Goal: Transaction & Acquisition: Purchase product/service

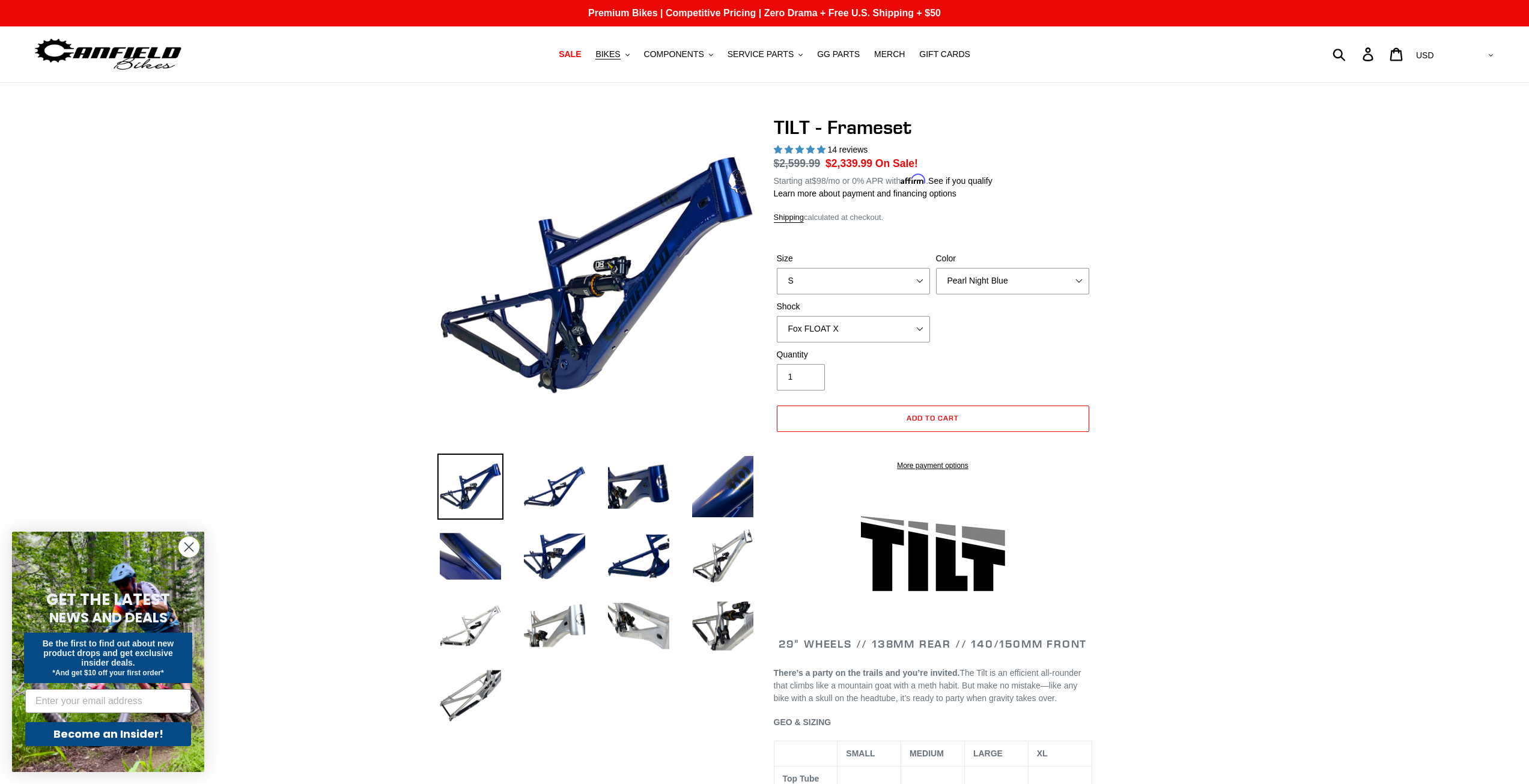
select select "Fox FLOAT X"
select select "highest-rating"
click at [997, 281] on select "Pearl Night Blue Stealth Silver" at bounding box center [1012, 281] width 153 height 27
select select "Stealth Silver"
click at [936, 268] on select "Pearl Night Blue Stealth Silver" at bounding box center [1012, 281] width 153 height 27
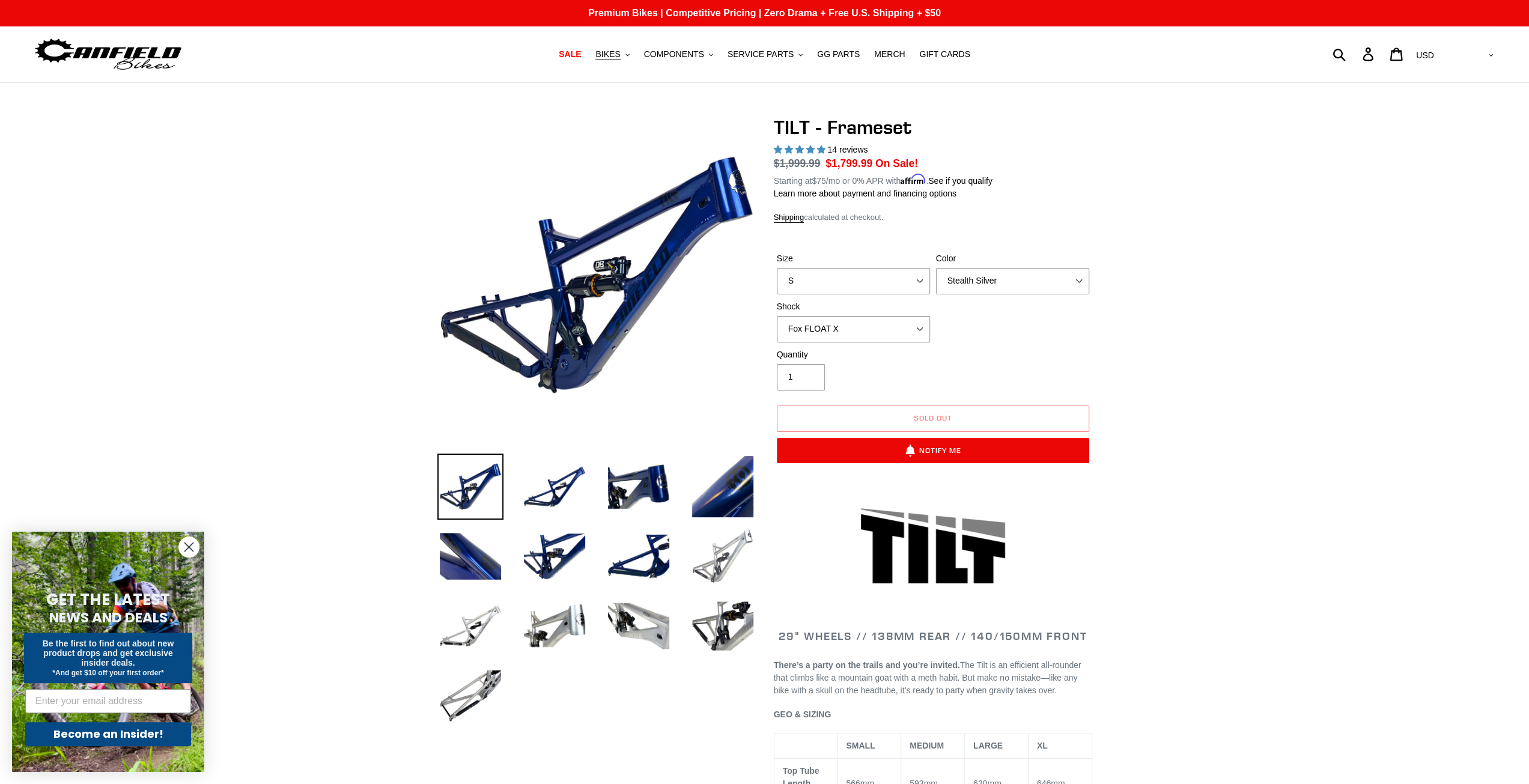
click at [724, 554] on img at bounding box center [722, 556] width 66 height 66
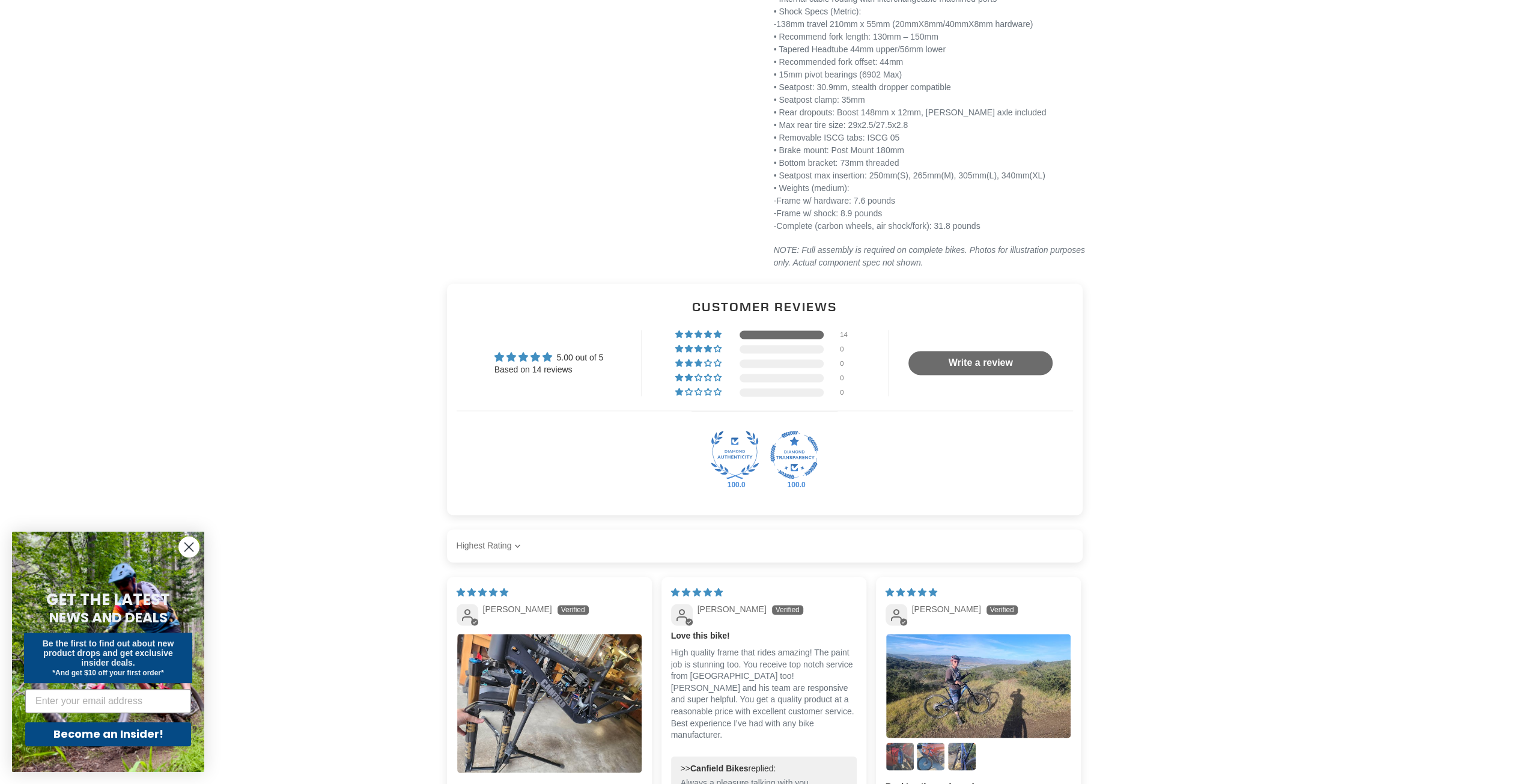
scroll to position [1741, 0]
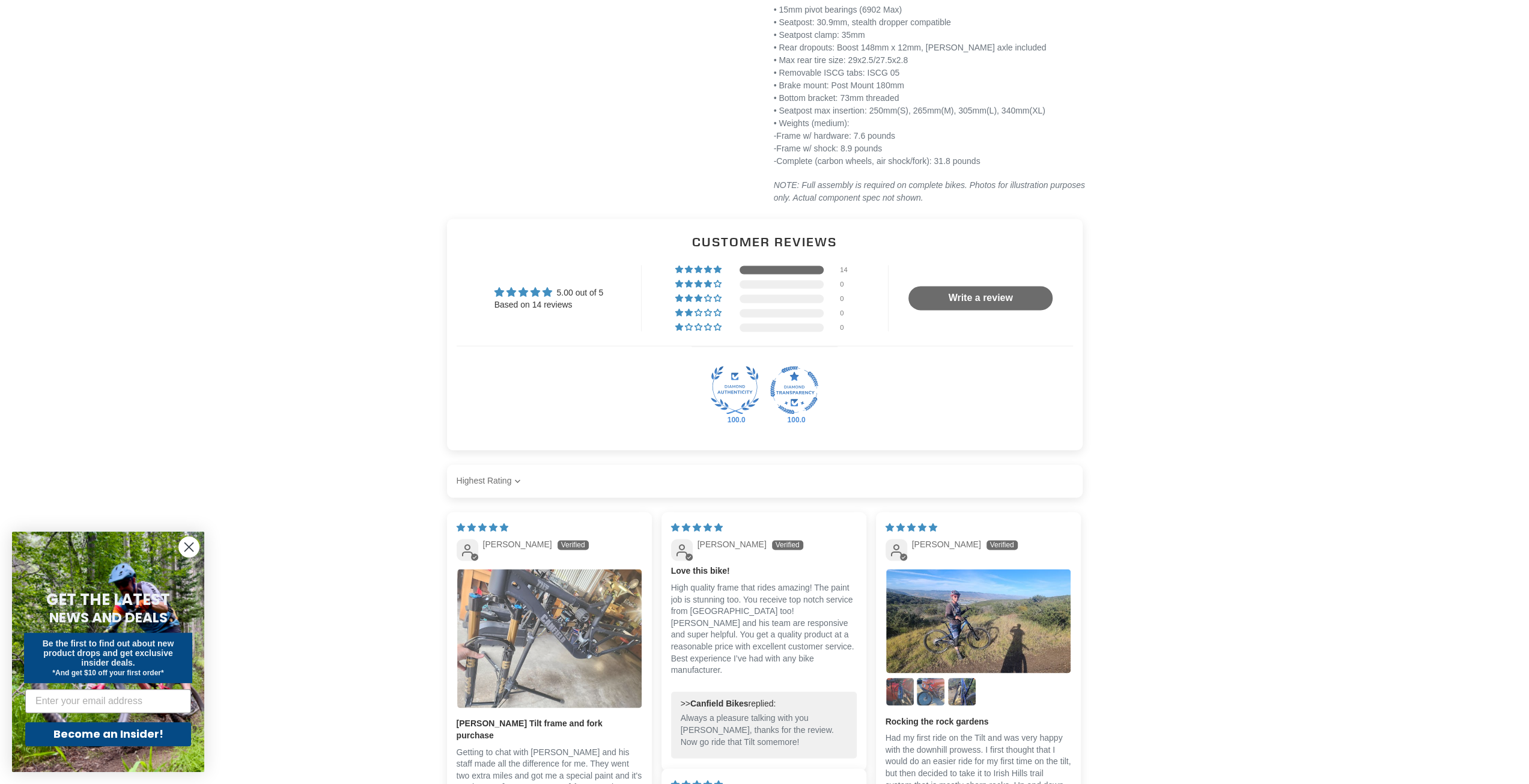
click at [540, 595] on img "Link to user picture 1" at bounding box center [549, 637] width 185 height 138
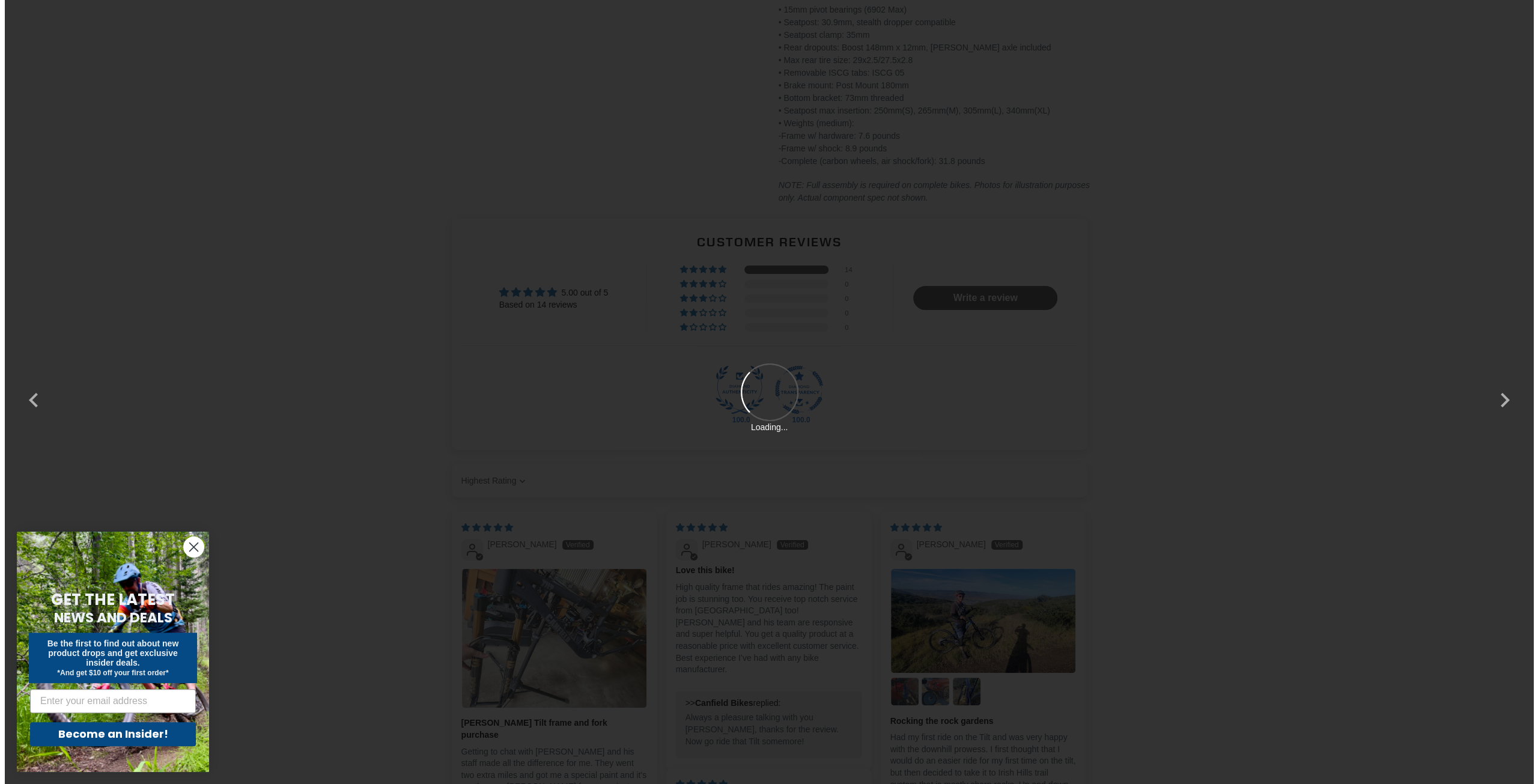
scroll to position [0, 0]
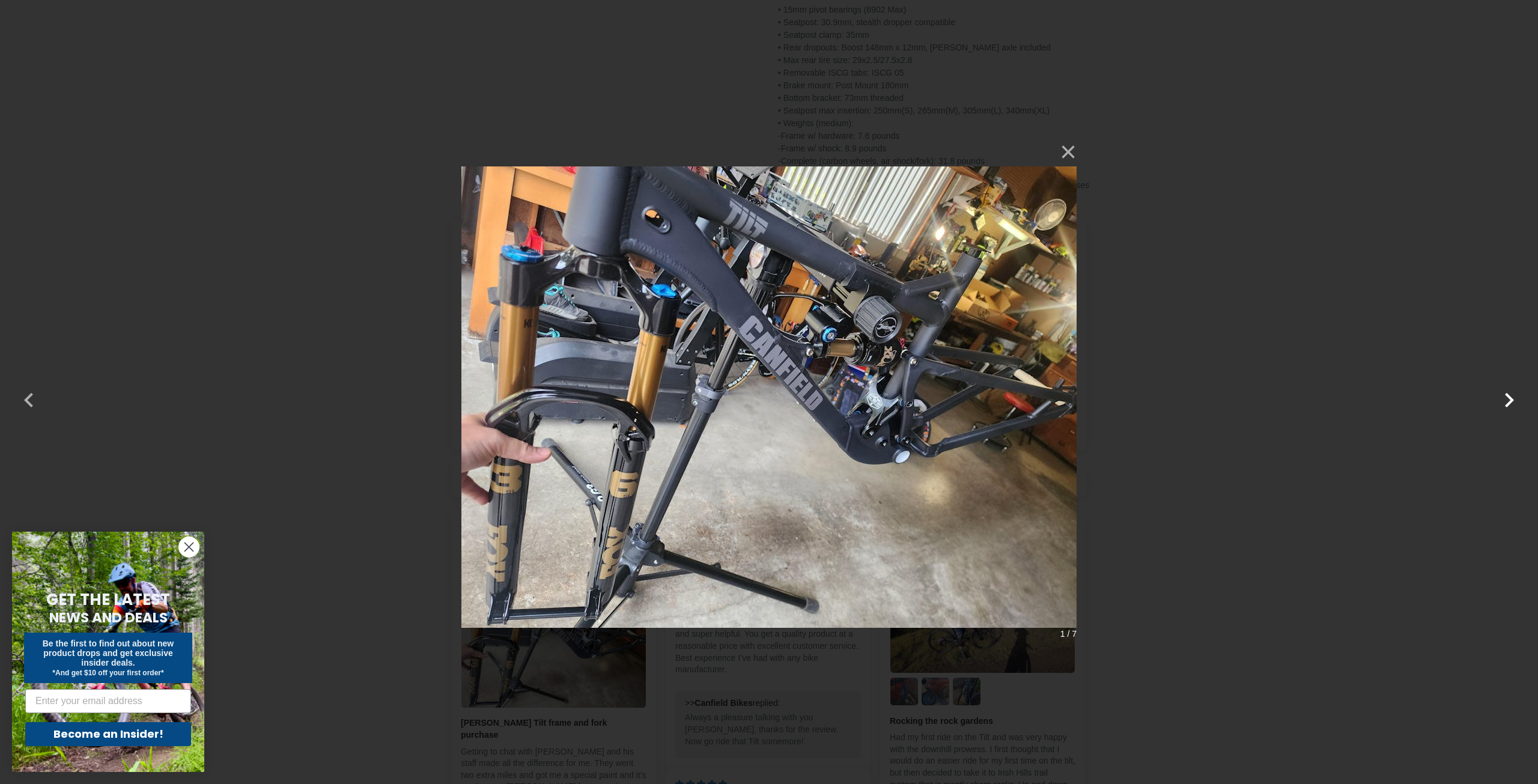
click at [1503, 400] on button "button" at bounding box center [1508, 392] width 29 height 29
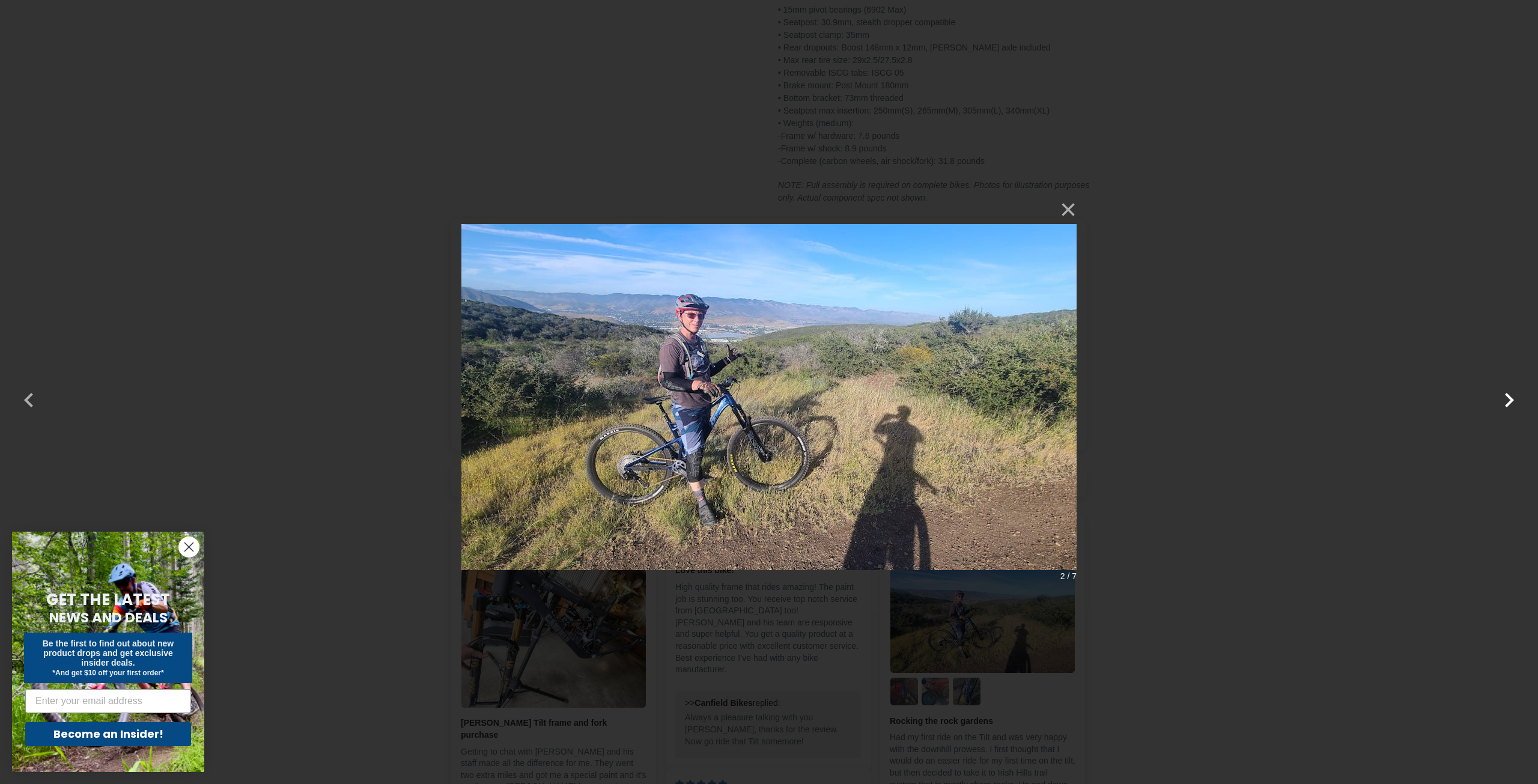
click at [1501, 401] on button "button" at bounding box center [1508, 392] width 29 height 29
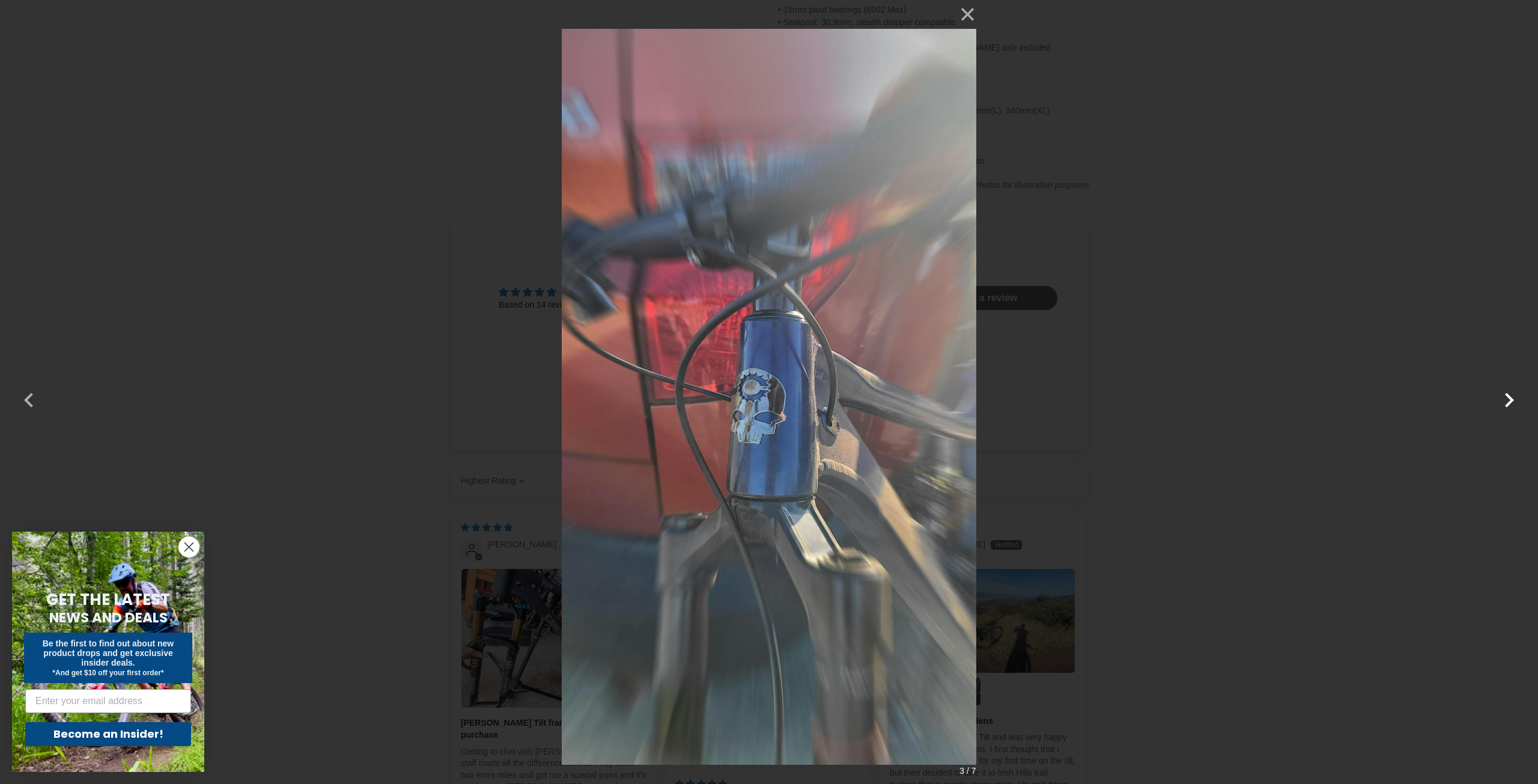
click at [1501, 401] on button "button" at bounding box center [1508, 392] width 29 height 29
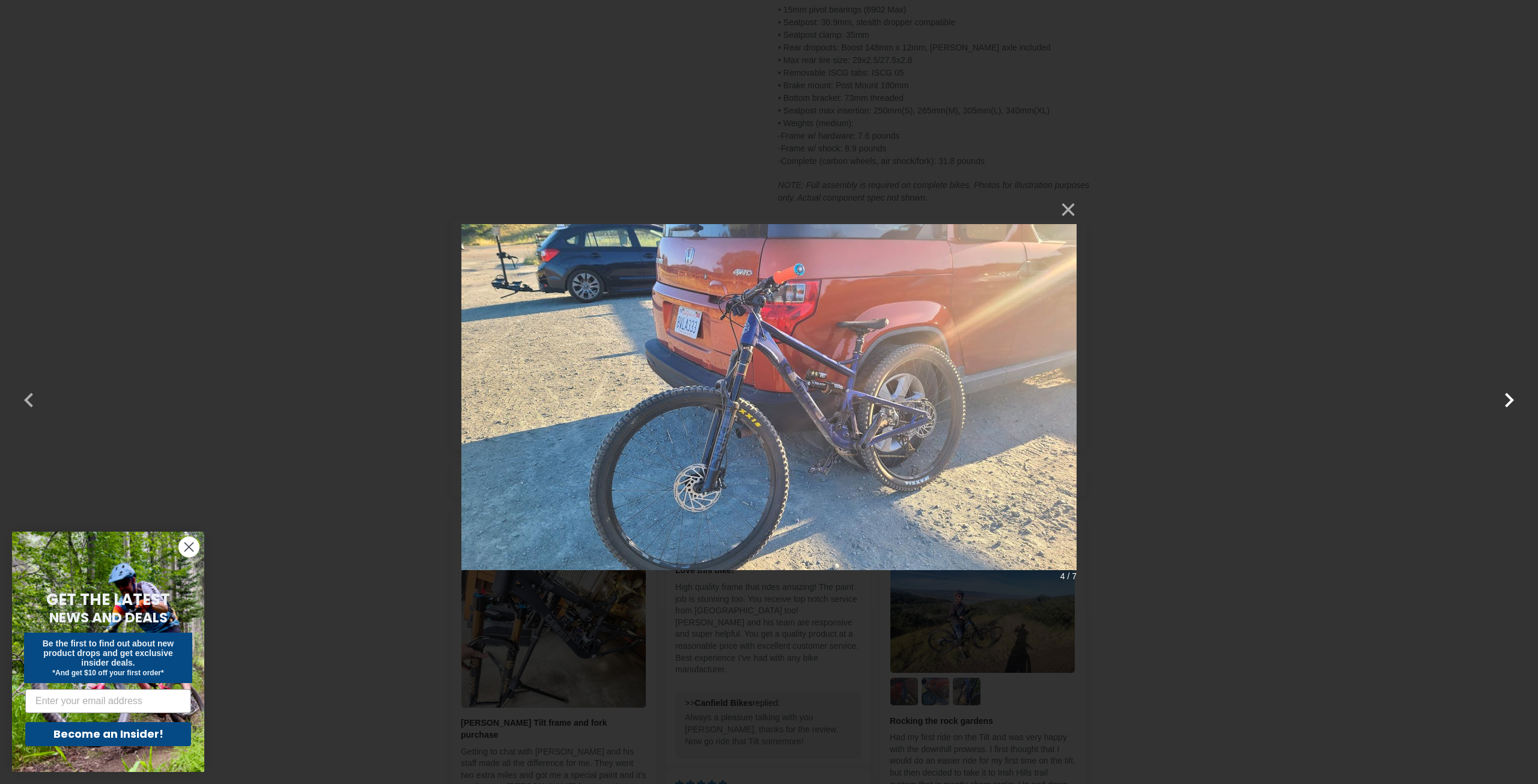
click at [1497, 405] on button "button" at bounding box center [1508, 392] width 29 height 29
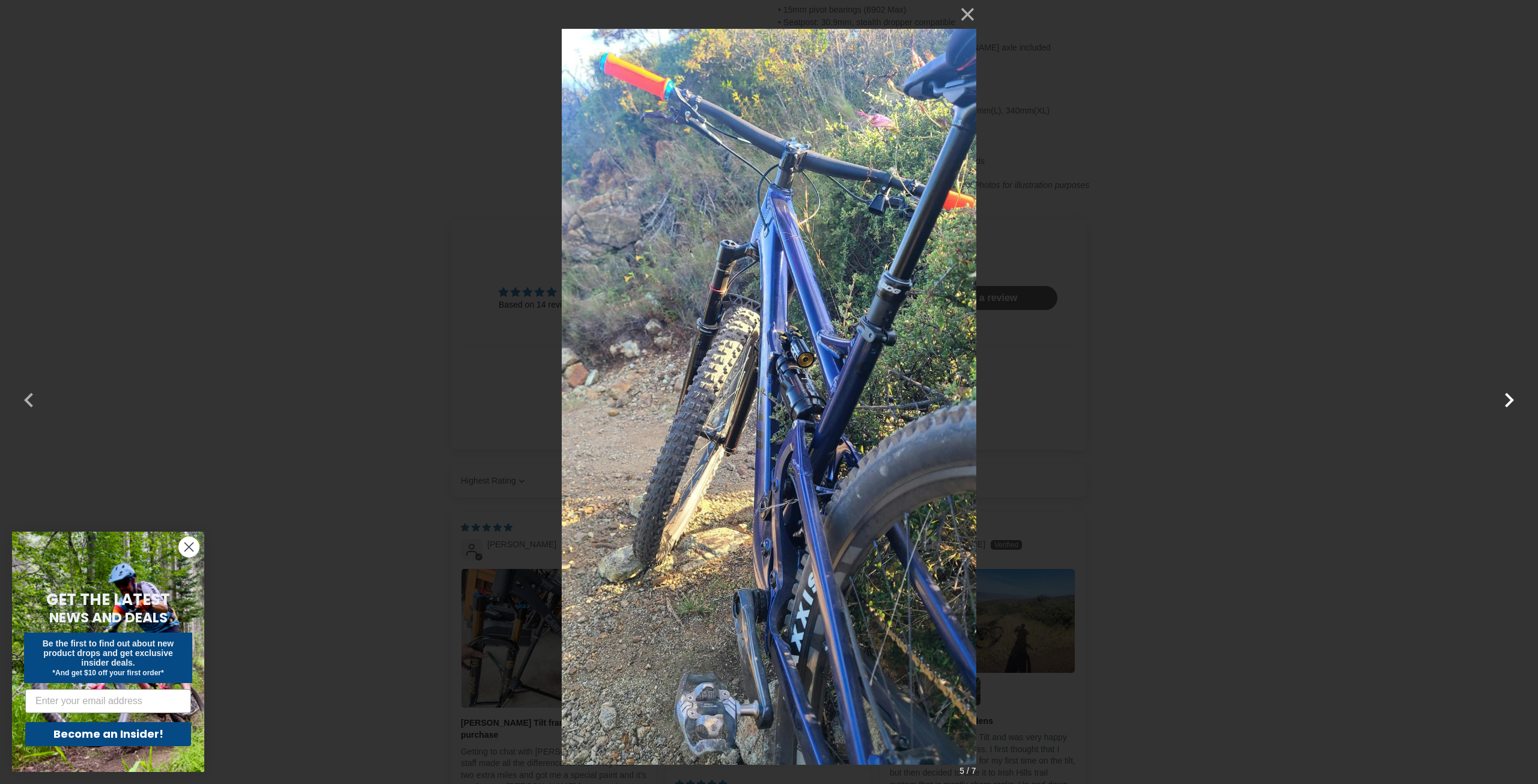
click at [1497, 405] on button "button" at bounding box center [1508, 392] width 29 height 29
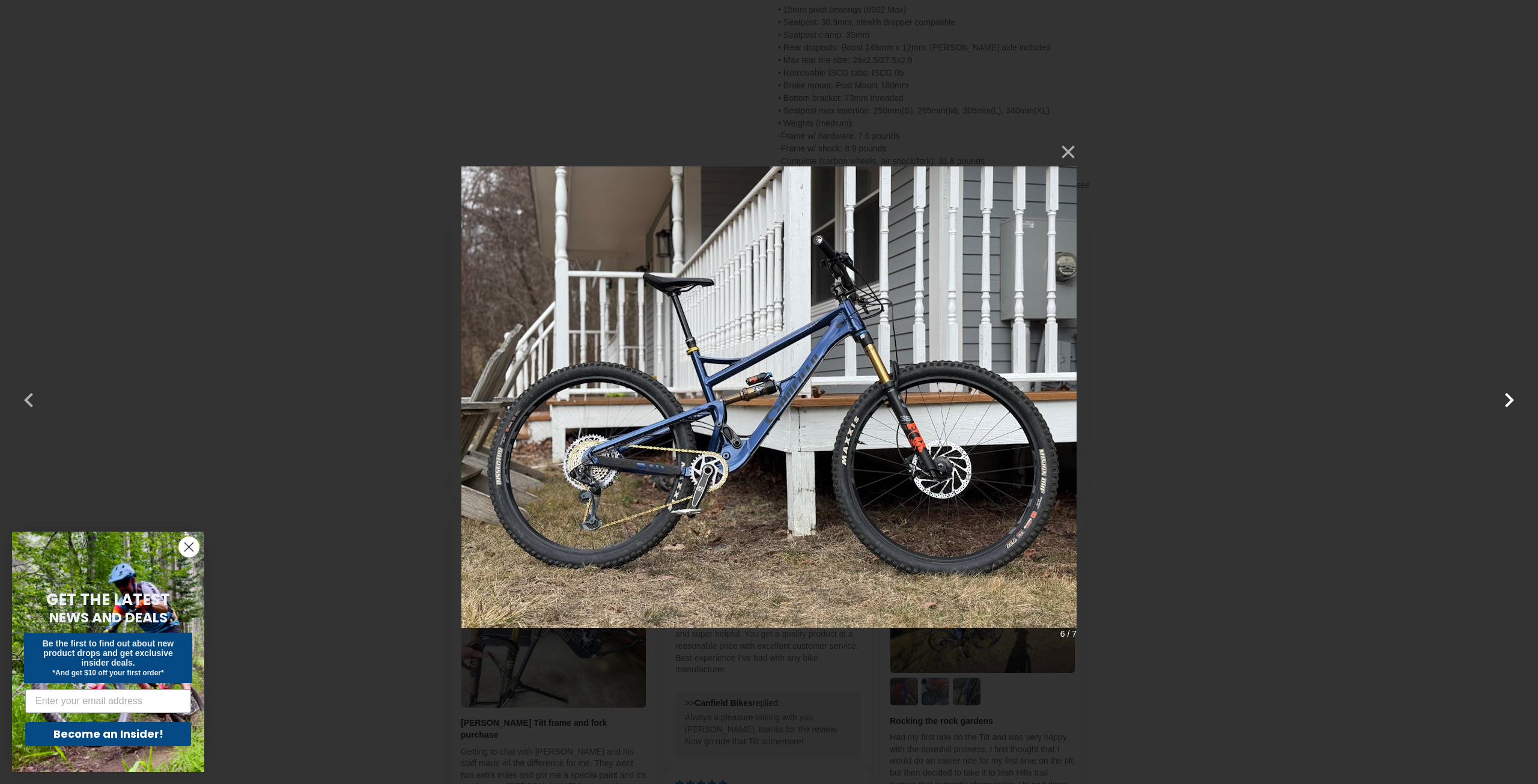
click at [1511, 405] on button "button" at bounding box center [1508, 392] width 29 height 29
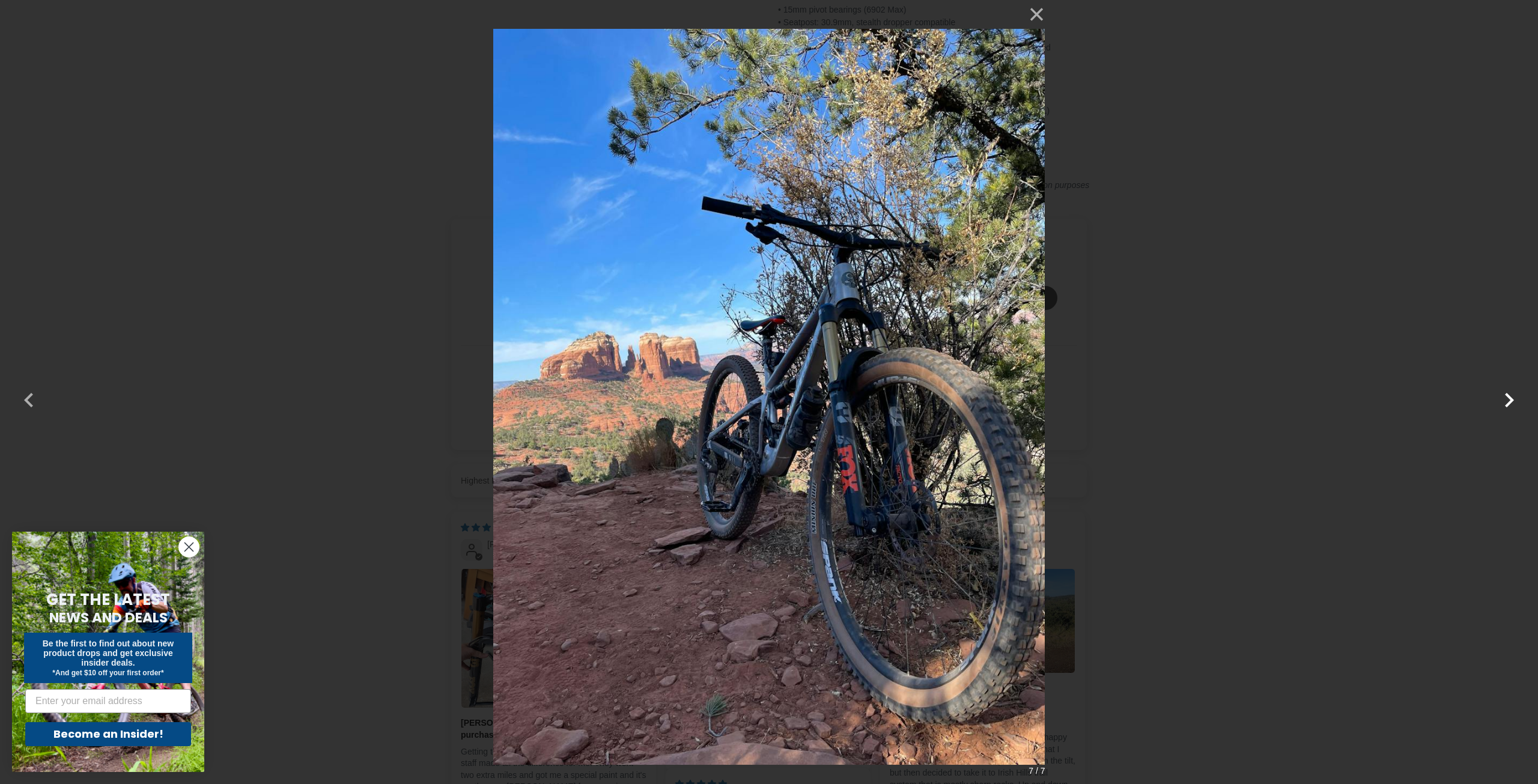
click at [1511, 405] on button "button" at bounding box center [1508, 392] width 29 height 29
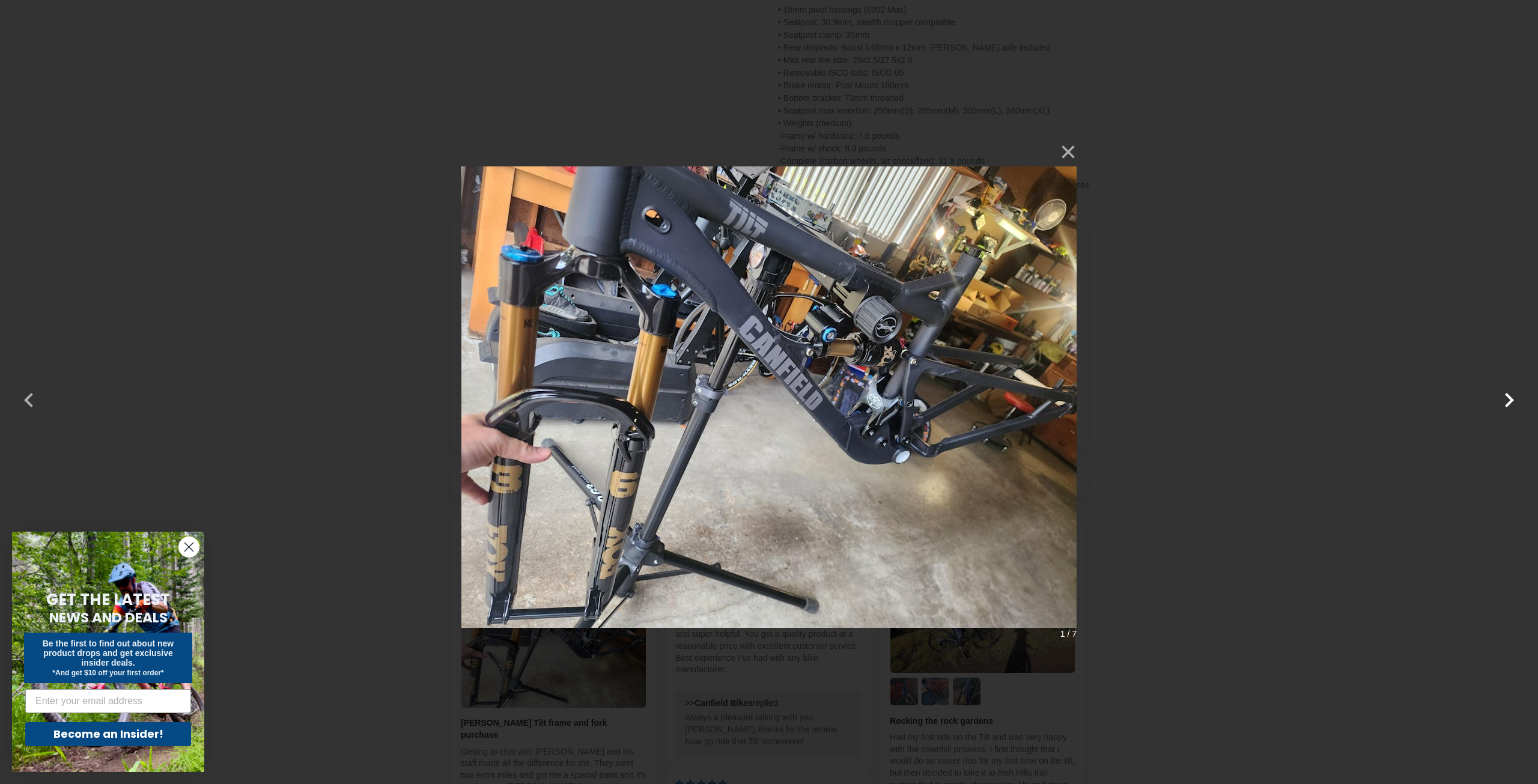
click at [1511, 405] on button "button" at bounding box center [1508, 392] width 29 height 29
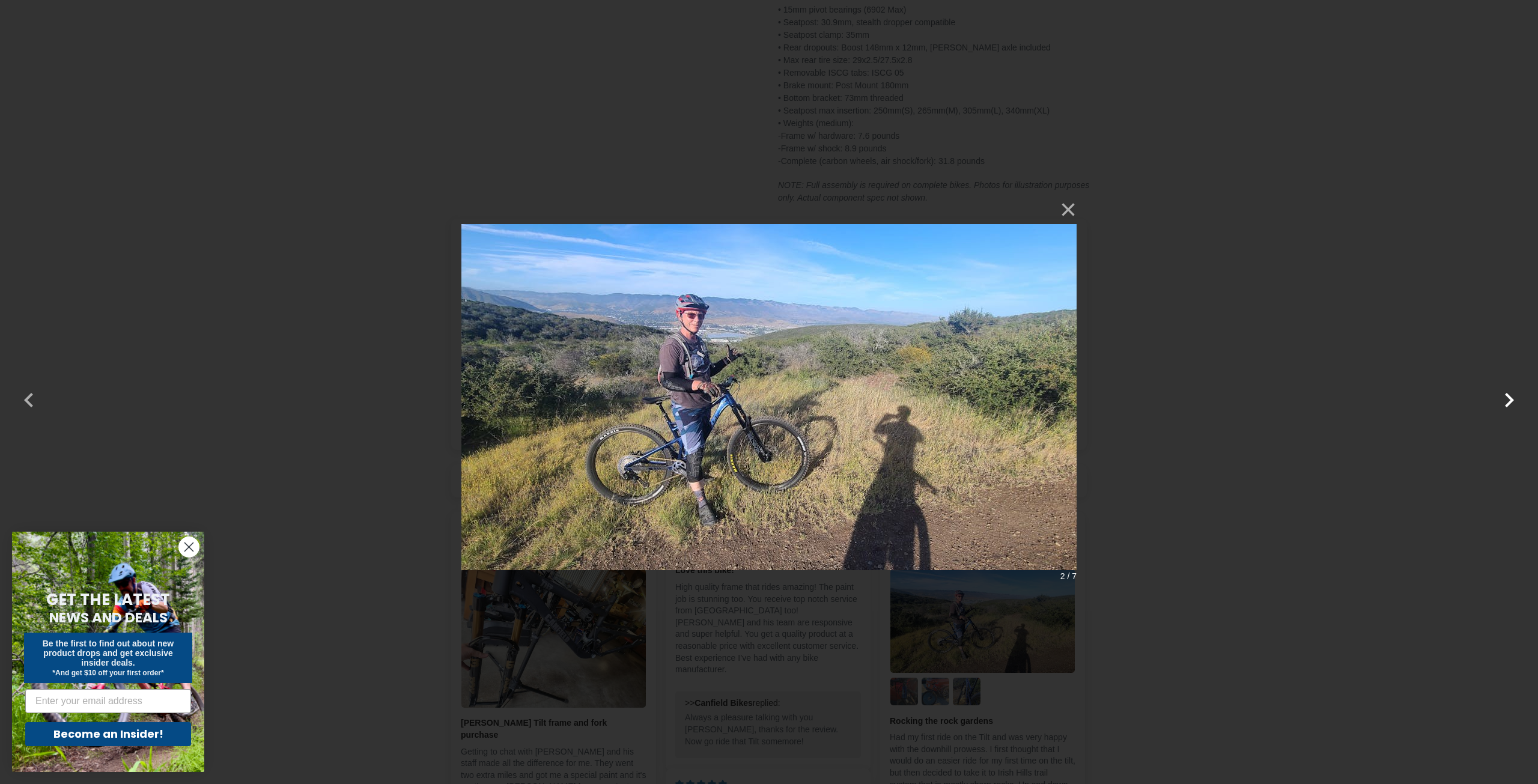
click at [1511, 405] on button "button" at bounding box center [1508, 392] width 29 height 29
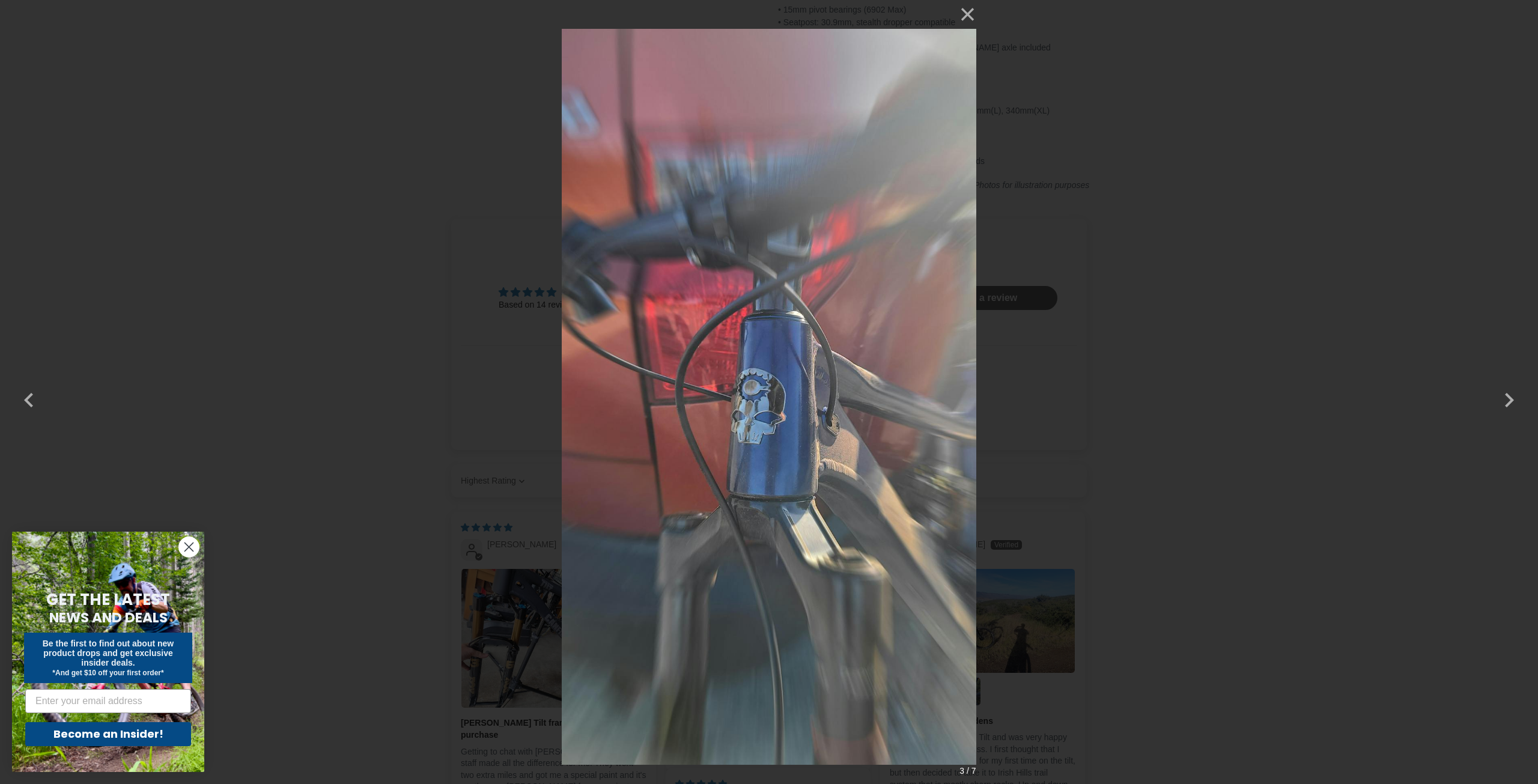
click at [250, 107] on div "× 3 / 7 Loading..." at bounding box center [769, 392] width 1538 height 784
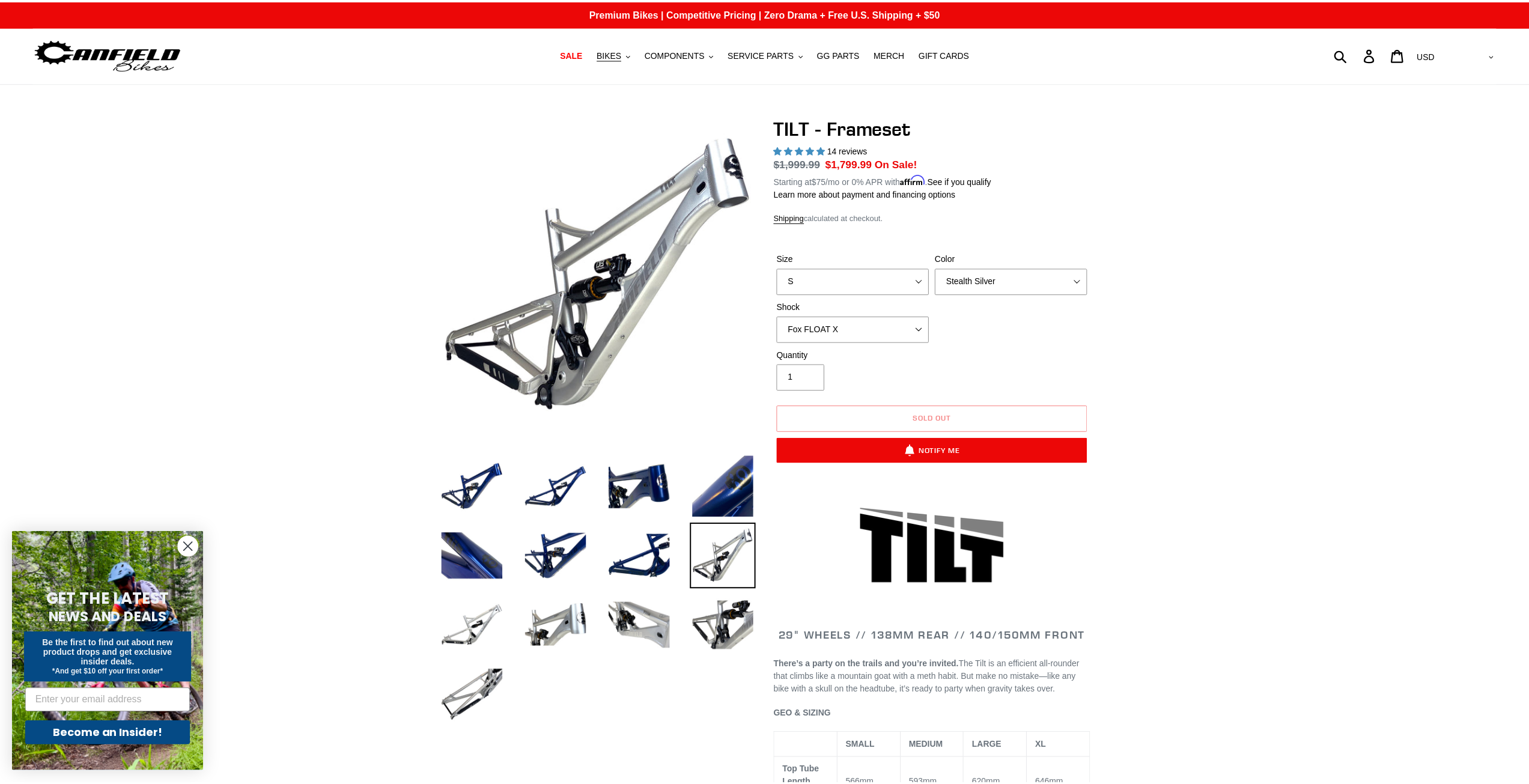
scroll to position [1741, 0]
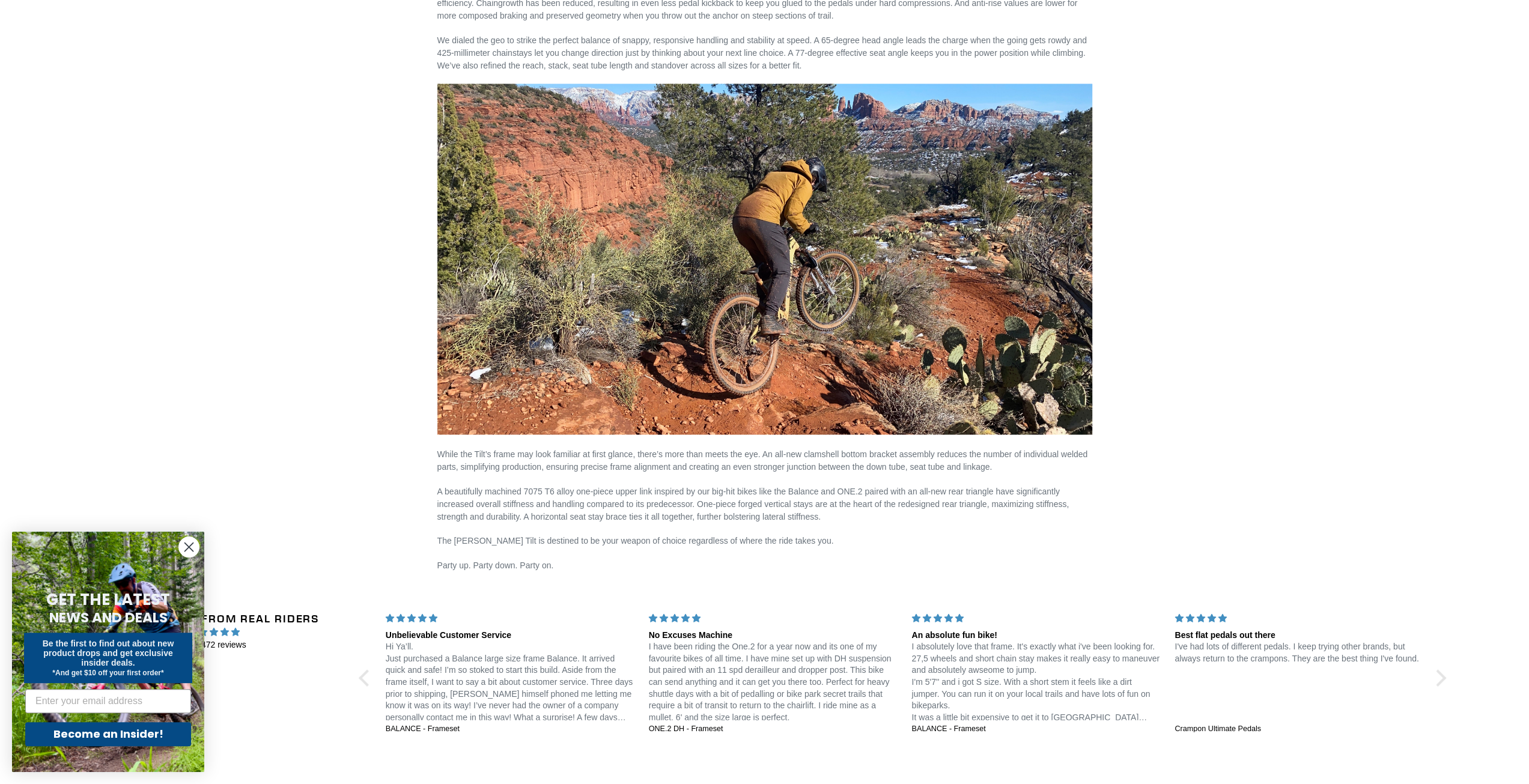
scroll to position [2054, 0]
